Goal: Task Accomplishment & Management: Use online tool/utility

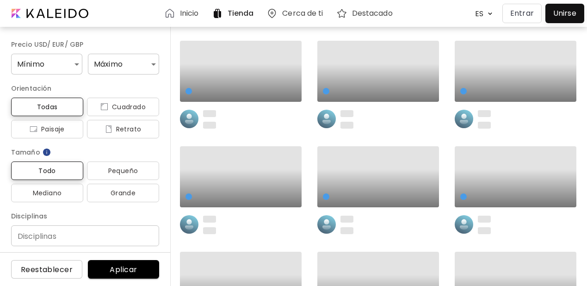
click at [524, 17] on p "Entrar" at bounding box center [522, 13] width 24 height 11
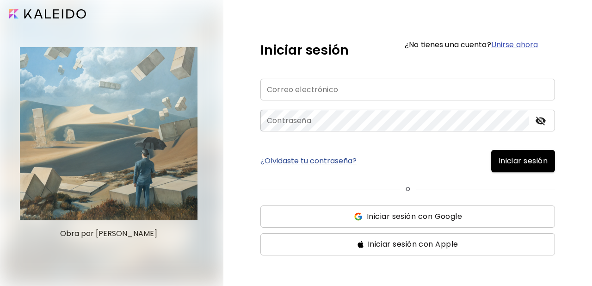
type input "**********"
click at [516, 159] on span "Iniciar sesión" at bounding box center [522, 160] width 49 height 11
